Goal: Browse casually

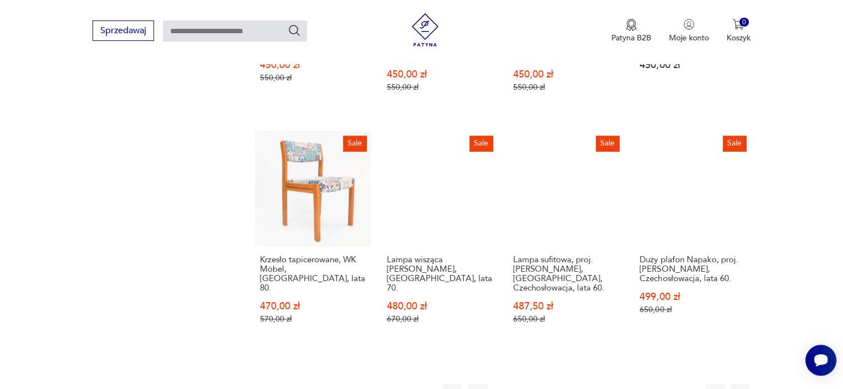
scroll to position [1048, 0]
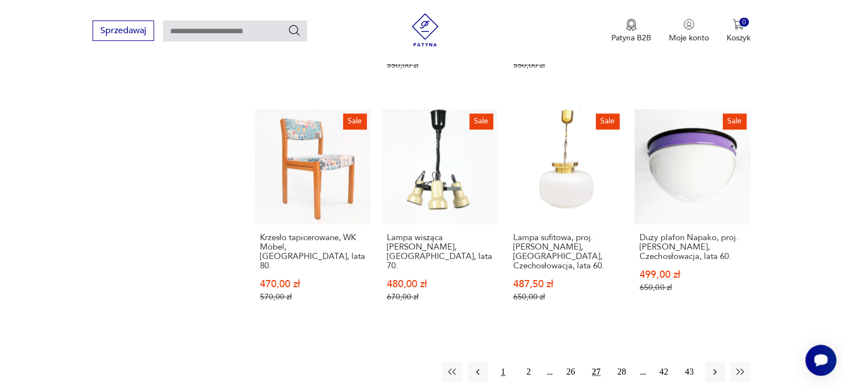
click at [503, 362] on button "1" at bounding box center [503, 372] width 20 height 20
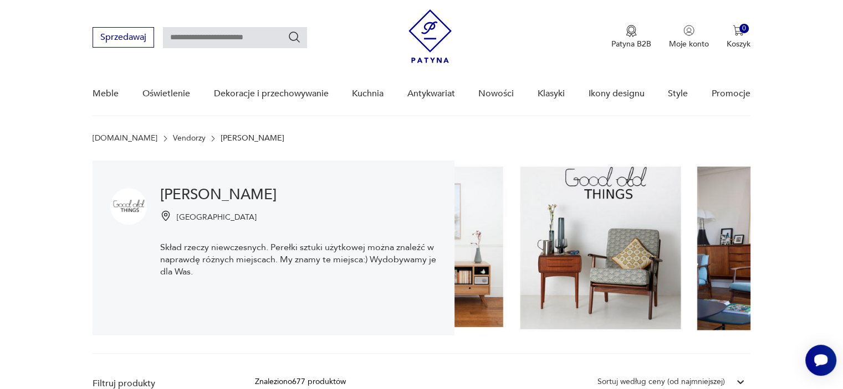
scroll to position [44, 0]
